Goal: Task Accomplishment & Management: Use online tool/utility

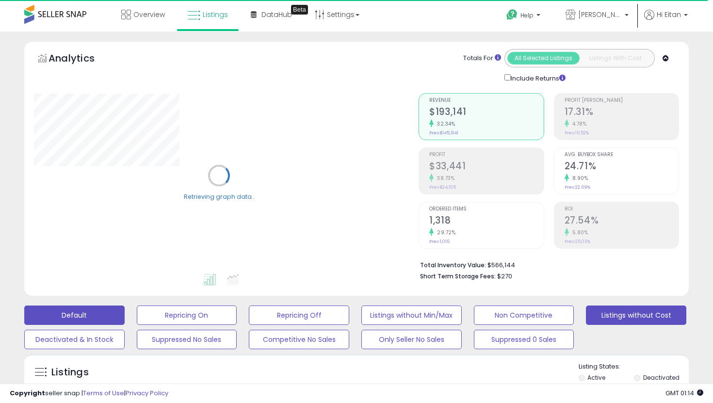
click at [622, 309] on button "Listings without Cost" at bounding box center [636, 314] width 100 height 19
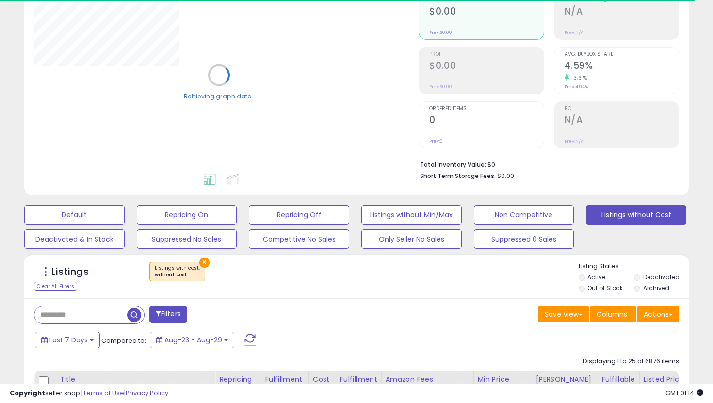
scroll to position [120, 0]
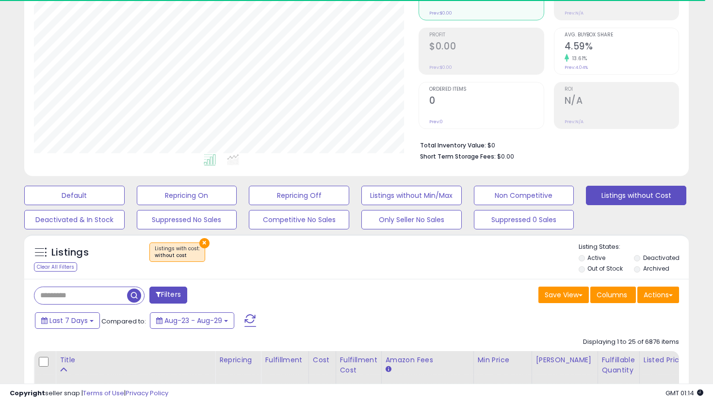
click at [607, 267] on label "Out of Stock" at bounding box center [604, 268] width 35 height 8
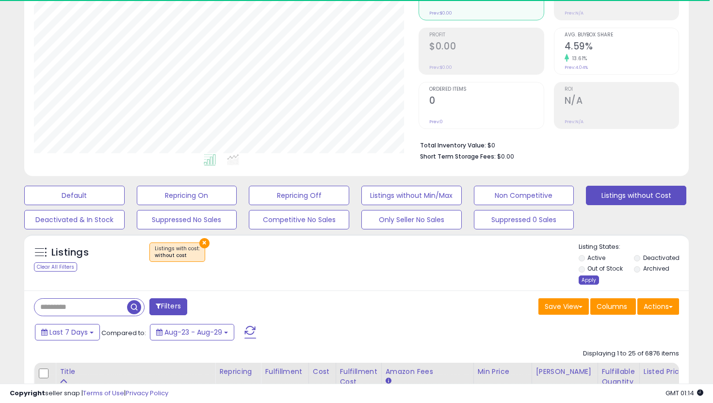
click at [593, 278] on div "Apply" at bounding box center [588, 279] width 20 height 9
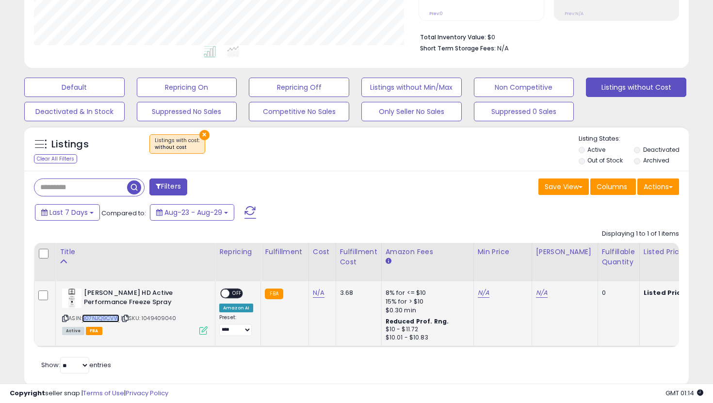
copy link "B07NJQ9CVW"
click at [449, 84] on button "Listings without Min/Max" at bounding box center [411, 87] width 100 height 19
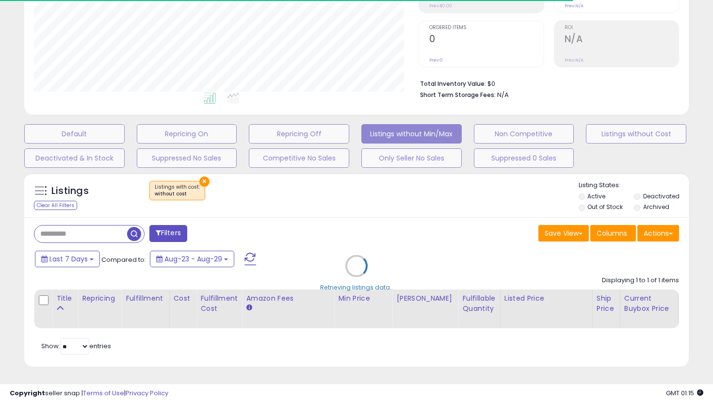
scroll to position [228, 0]
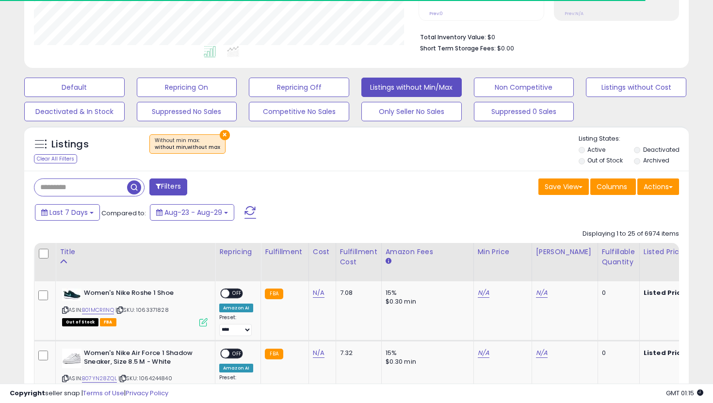
click at [591, 158] on label "Out of Stock" at bounding box center [604, 160] width 35 height 8
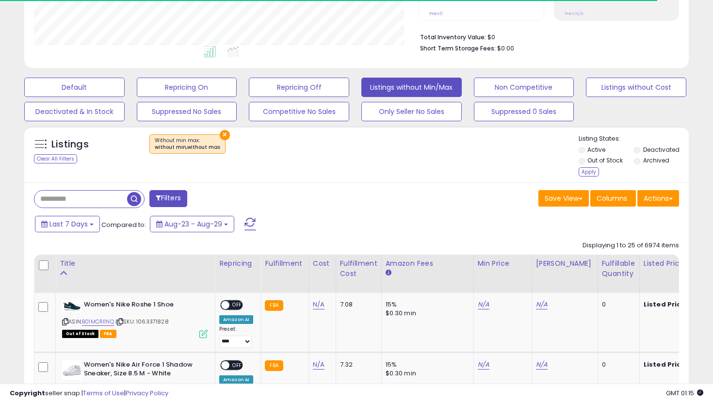
click at [599, 181] on div "Listings Clear All Filters × Without min max : without min,without max Listing …" at bounding box center [356, 154] width 664 height 56
click at [595, 177] on div "Listing States: Active Deactivated Out of Stock Archived Apply" at bounding box center [633, 156] width 111 height 45
click at [592, 167] on li "Out of Stock" at bounding box center [605, 161] width 54 height 11
click at [596, 172] on div "Apply" at bounding box center [588, 171] width 20 height 9
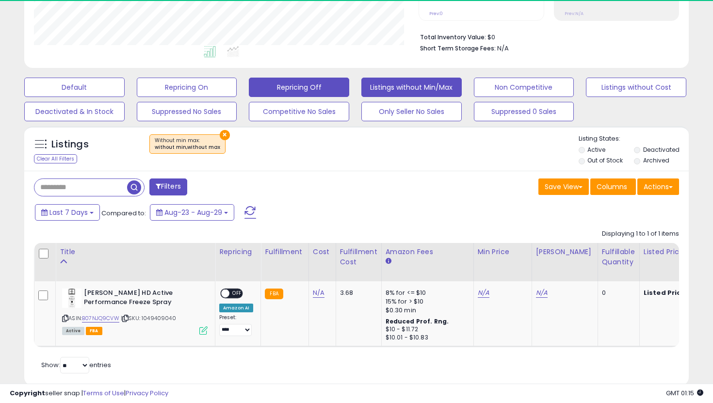
scroll to position [199, 384]
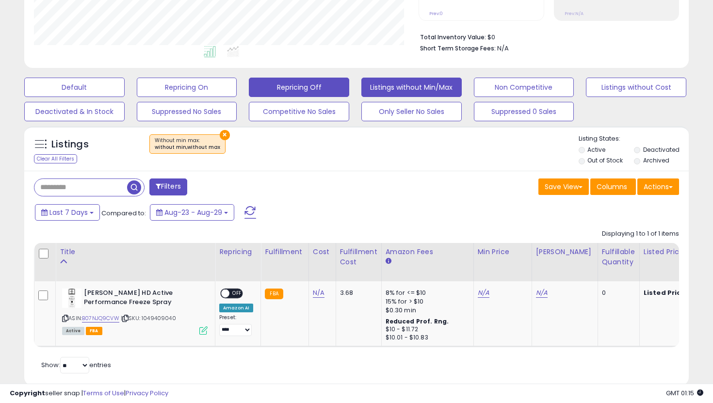
click at [264, 87] on button "Repricing Off" at bounding box center [299, 87] width 100 height 19
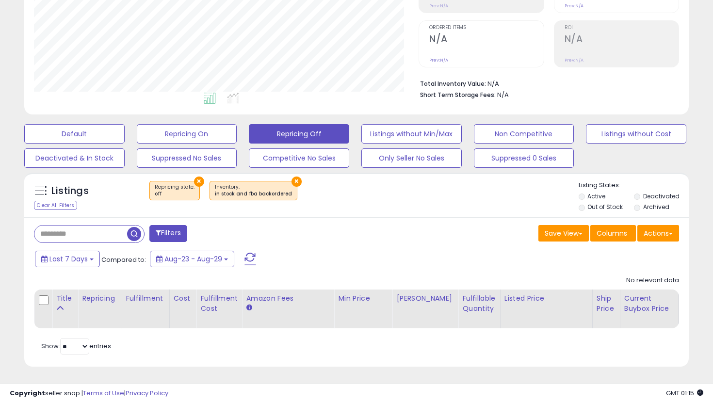
click at [584, 205] on li "Out of Stock" at bounding box center [605, 208] width 54 height 11
click at [585, 208] on li "Out of Stock" at bounding box center [605, 208] width 54 height 11
click at [585, 207] on li "Out of Stock" at bounding box center [605, 208] width 54 height 11
click at [591, 207] on label "Out of Stock" at bounding box center [604, 207] width 35 height 8
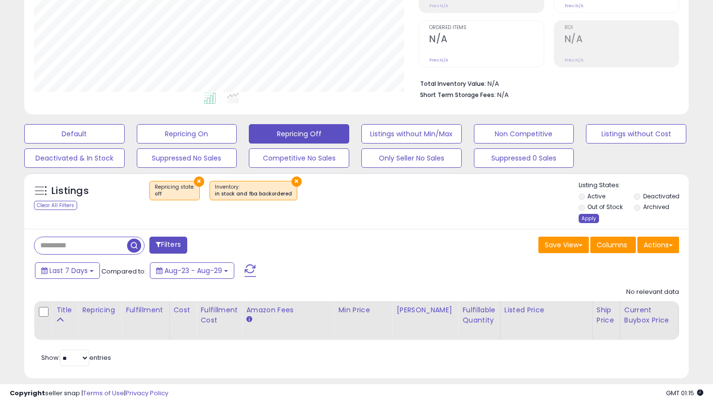
click at [588, 215] on div "Apply" at bounding box center [588, 218] width 20 height 9
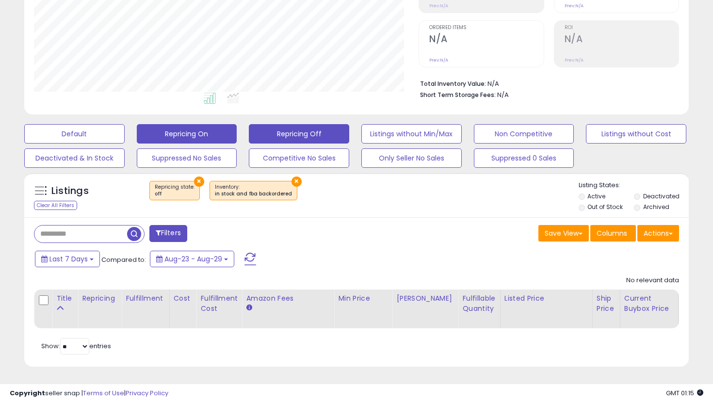
click at [203, 137] on button "Repricing On" at bounding box center [187, 133] width 100 height 19
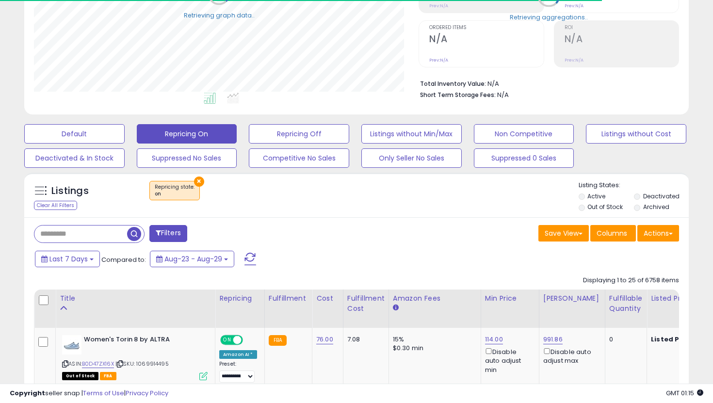
click at [600, 213] on li "Out of Stock" at bounding box center [605, 208] width 54 height 11
click at [591, 209] on label "Out of Stock" at bounding box center [604, 207] width 35 height 8
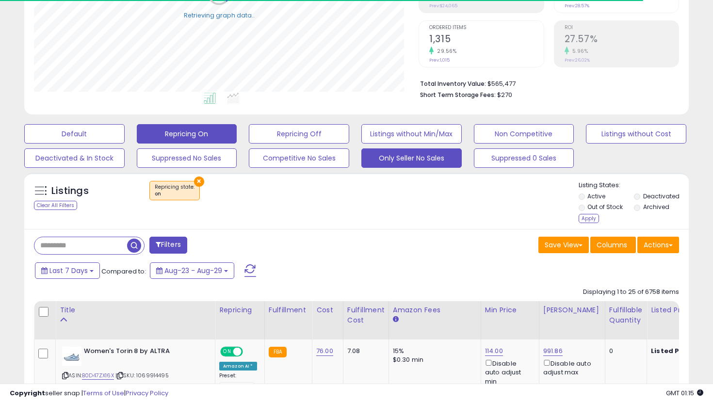
drag, startPoint x: 591, startPoint y: 218, endPoint x: 414, endPoint y: 163, distance: 185.4
click at [591, 218] on div "Apply" at bounding box center [588, 218] width 20 height 9
